Goal: Information Seeking & Learning: Learn about a topic

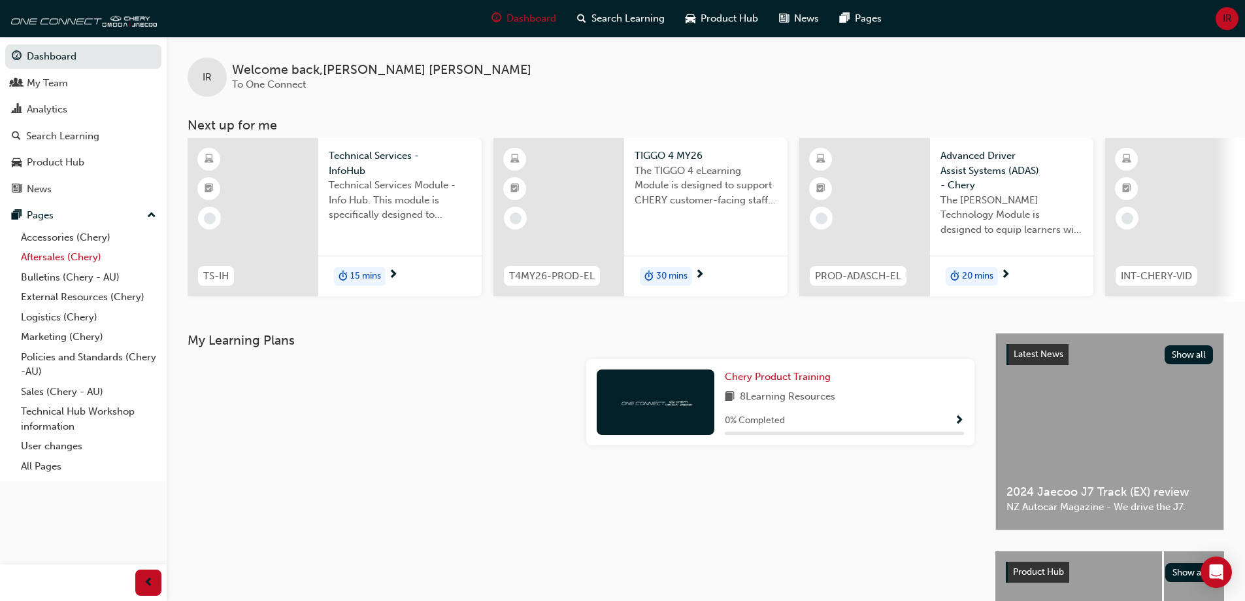
click at [60, 256] on link "Aftersales (Chery)" at bounding box center [89, 257] width 146 height 20
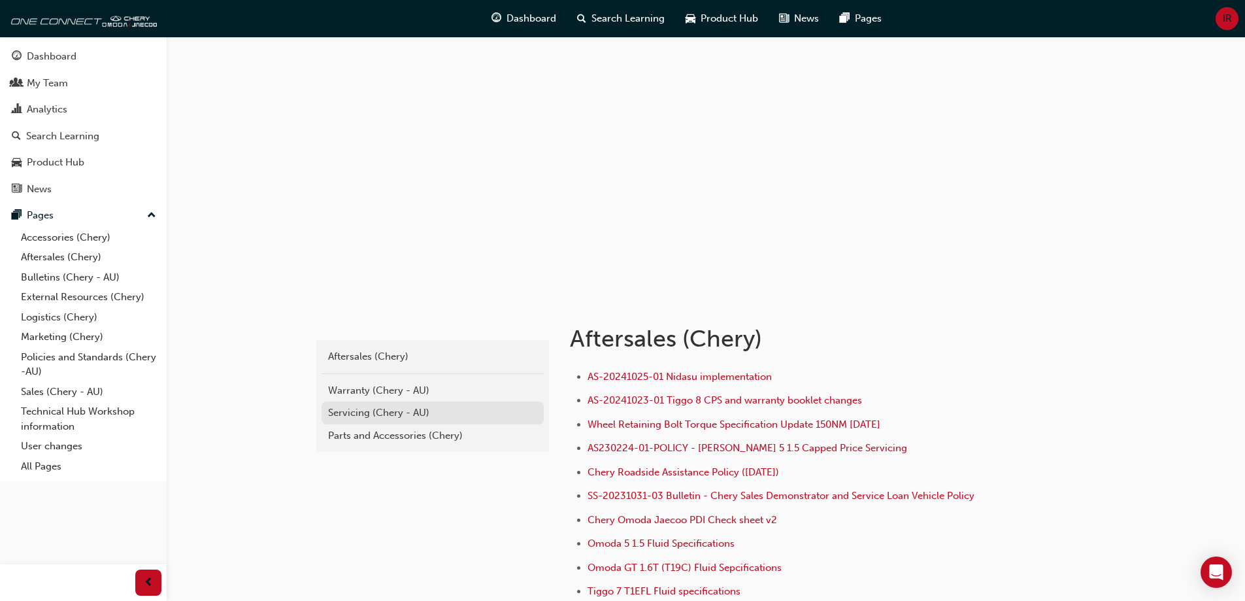
click at [416, 415] on div "Servicing (Chery - AU)" at bounding box center [432, 412] width 209 height 15
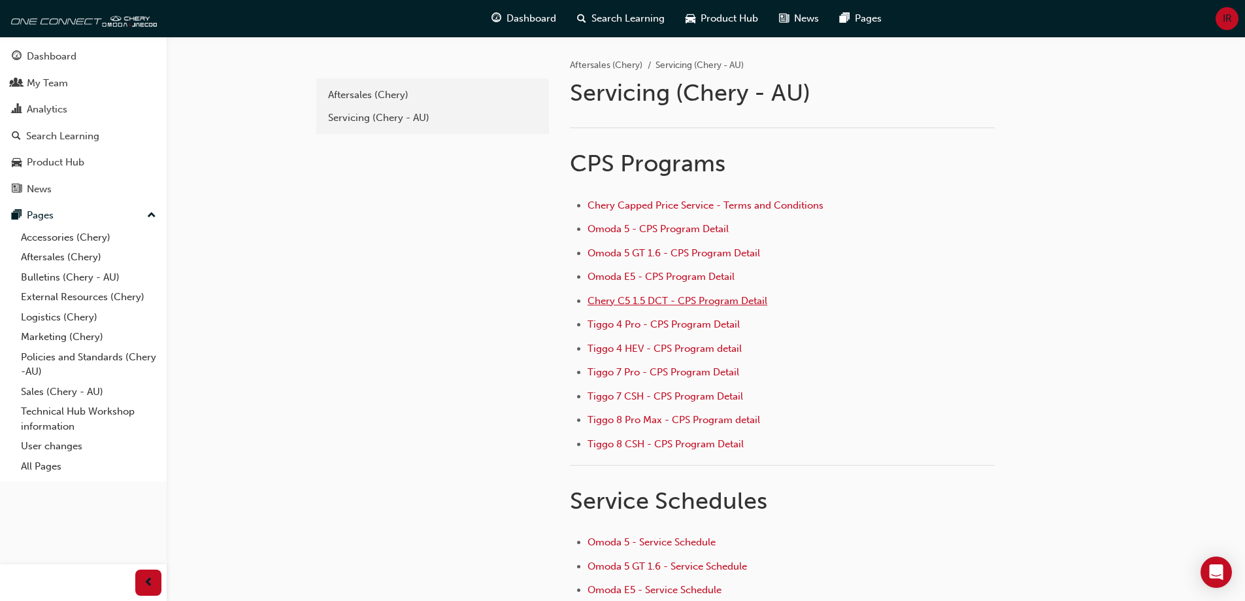
click at [692, 301] on span "Chery C5 1.5 DCT - CPS Program Detail" at bounding box center [677, 301] width 180 height 12
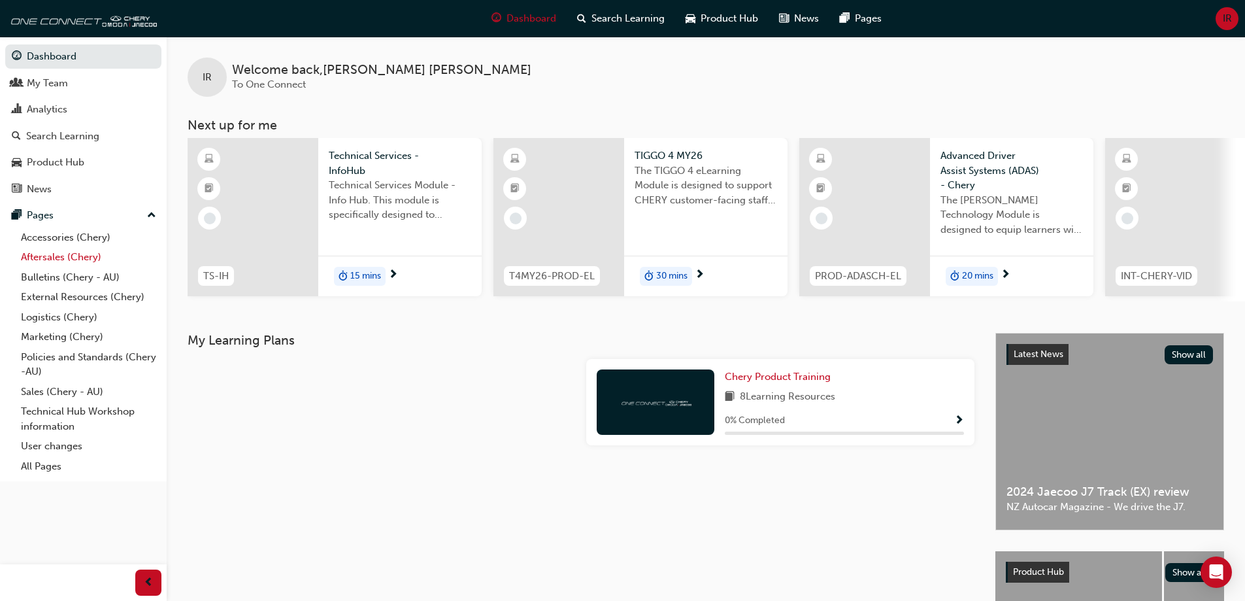
click at [80, 259] on link "Aftersales (Chery)" at bounding box center [89, 257] width 146 height 20
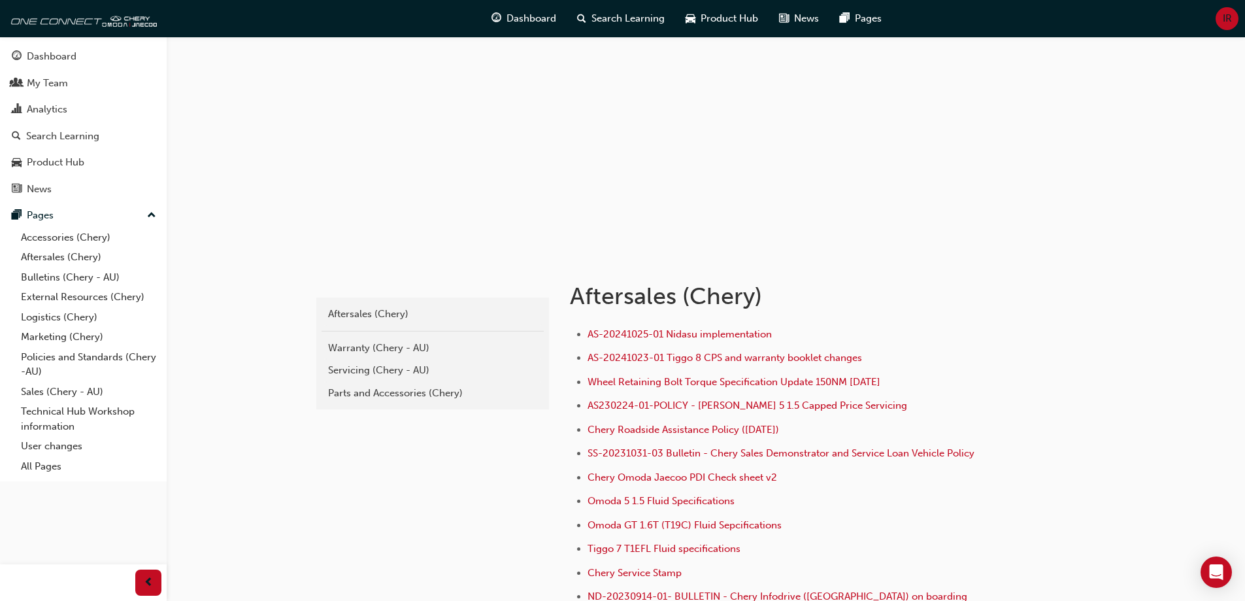
scroll to position [65, 0]
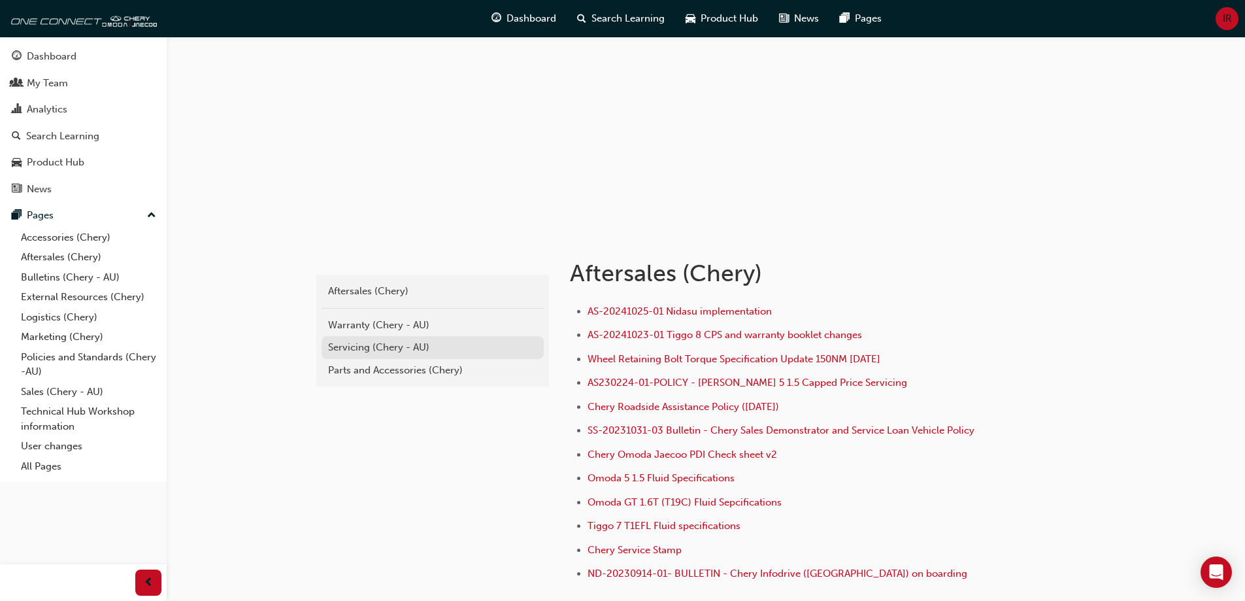
click at [379, 340] on div "Servicing (Chery - AU)" at bounding box center [432, 347] width 209 height 15
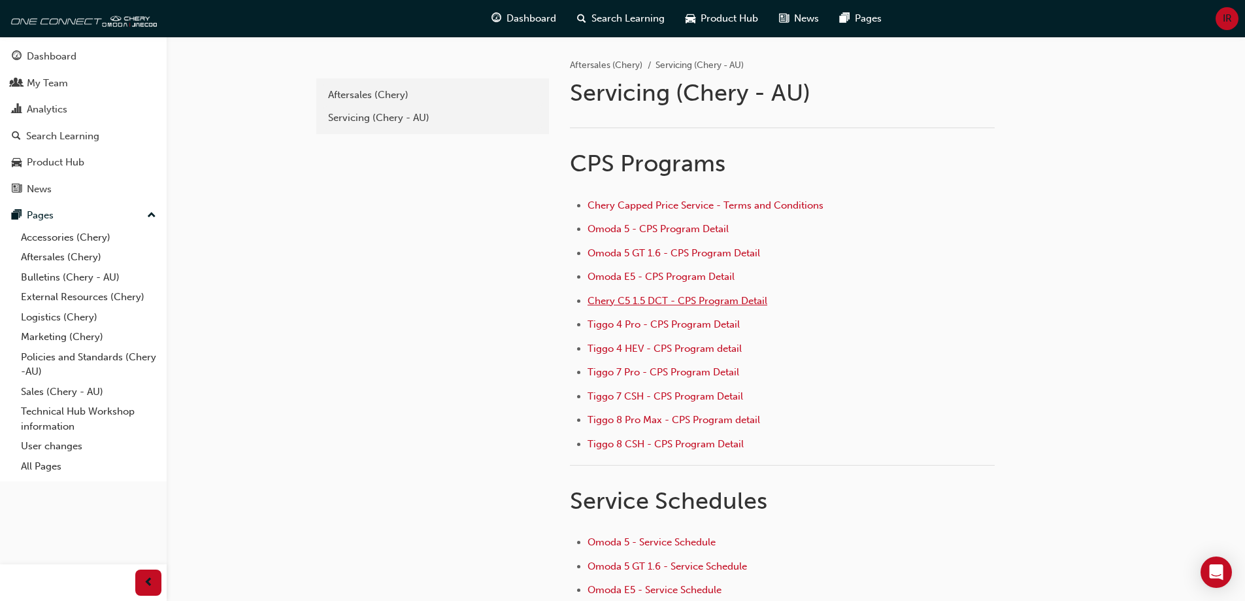
click at [686, 303] on span "Chery C5 1.5 DCT - CPS Program Detail" at bounding box center [677, 301] width 180 height 12
